Goal: Browse casually: Explore the website without a specific task or goal

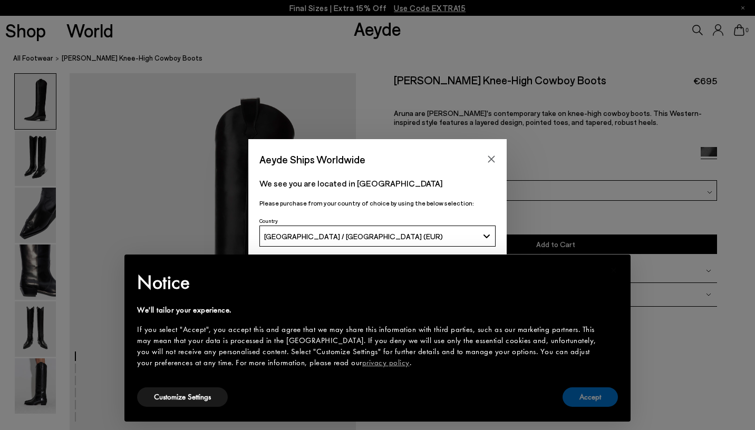
click at [584, 394] on button "Accept" at bounding box center [590, 398] width 55 height 20
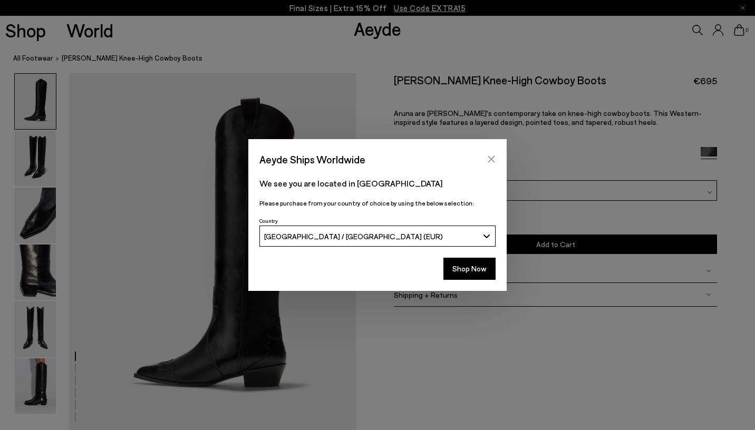
click at [490, 155] on button "Close" at bounding box center [492, 159] width 16 height 16
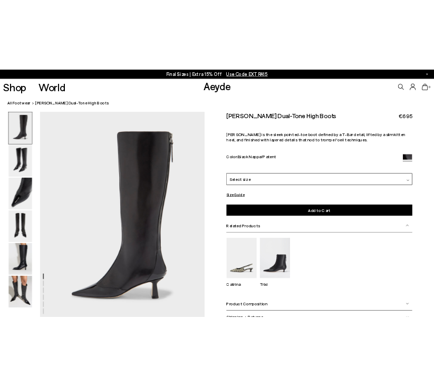
scroll to position [21, 0]
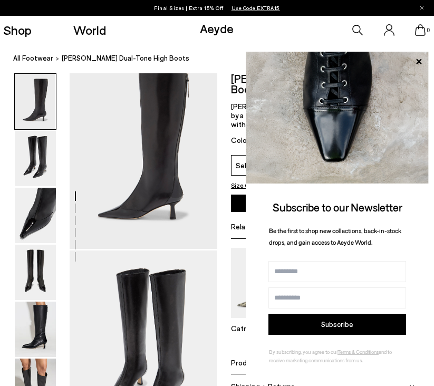
click at [415, 53] on img at bounding box center [337, 118] width 183 height 132
click at [419, 61] on icon at bounding box center [418, 61] width 5 height 5
